Goal: Information Seeking & Learning: Check status

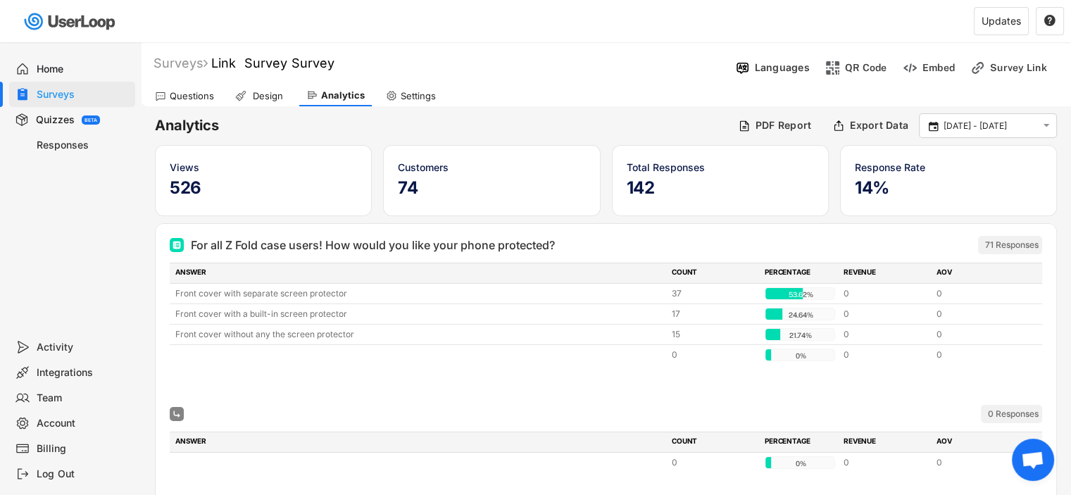
click at [201, 100] on div "Questions" at bounding box center [192, 96] width 44 height 12
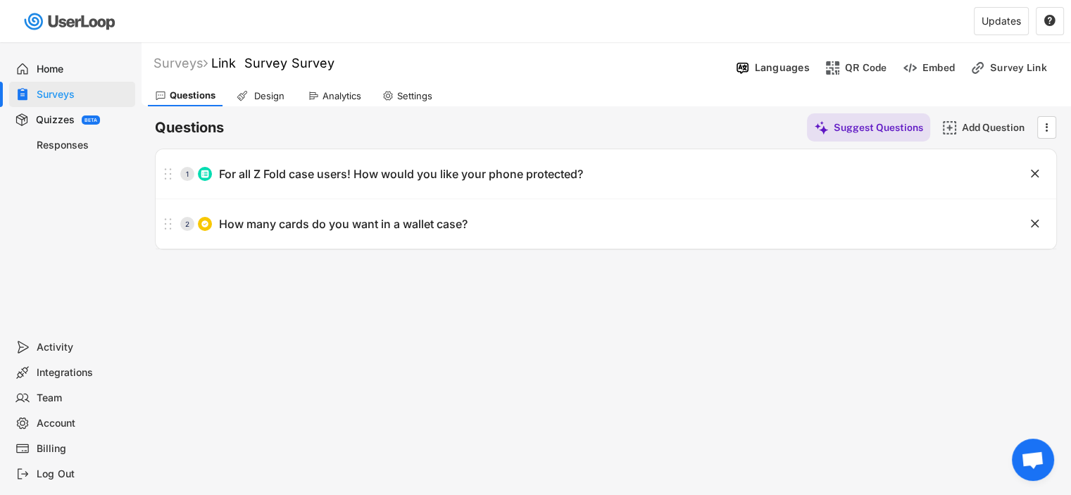
click at [263, 101] on div "Design" at bounding box center [268, 96] width 35 height 12
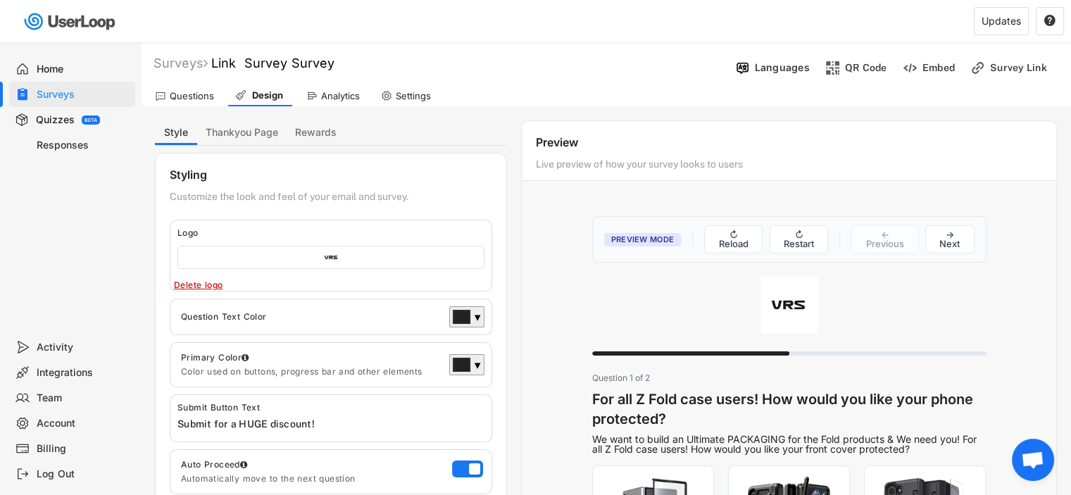
click at [83, 79] on div "Home" at bounding box center [72, 68] width 126 height 25
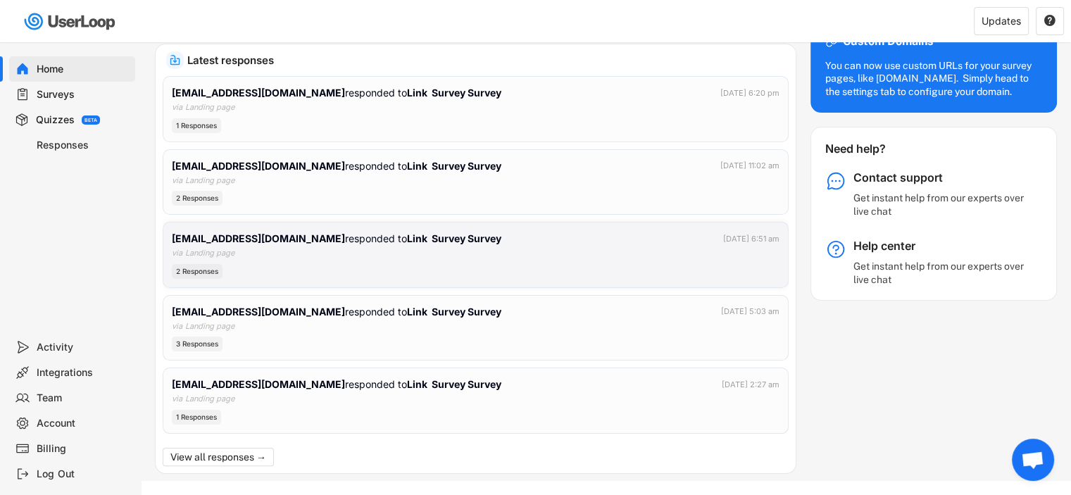
scroll to position [239, 0]
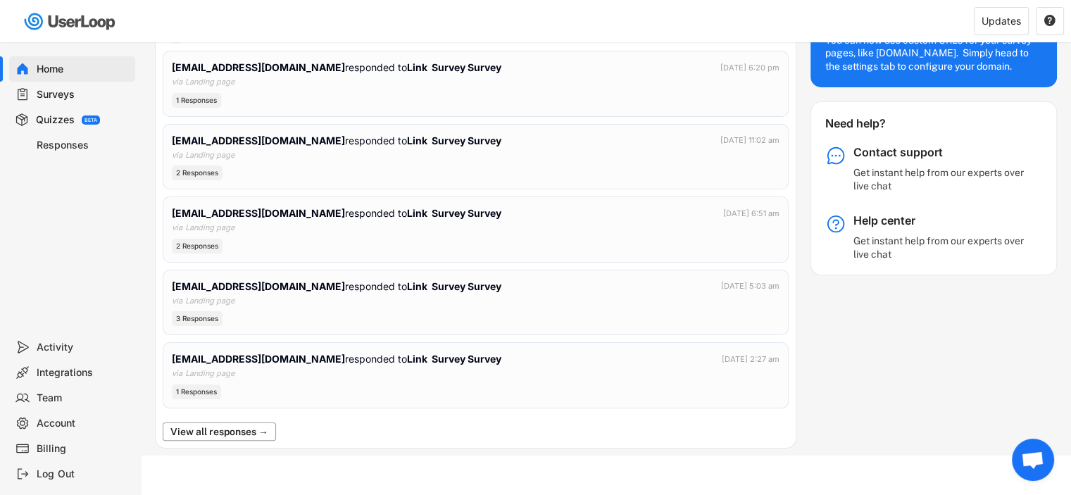
click at [270, 429] on button "View all responses →" at bounding box center [219, 431] width 113 height 18
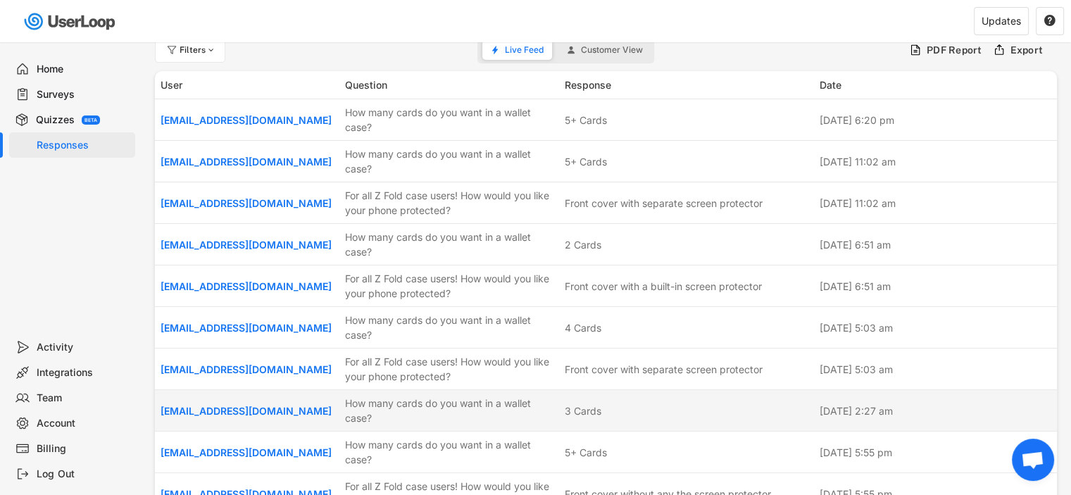
scroll to position [23, 0]
